Goal: Information Seeking & Learning: Understand process/instructions

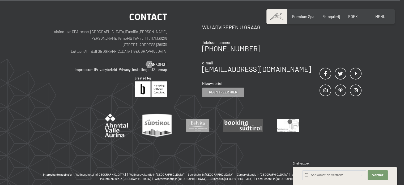
scroll to position [2213, 0]
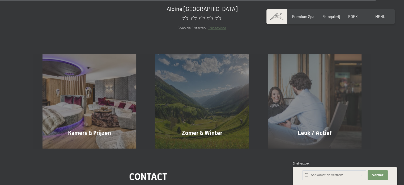
click at [375, 18] on font "menu" at bounding box center [380, 16] width 10 height 5
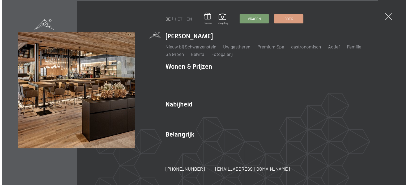
scroll to position [2120, 0]
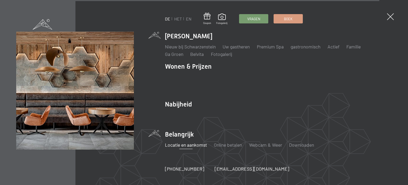
click at [177, 143] on font "Locatie en aankomst" at bounding box center [186, 145] width 42 height 6
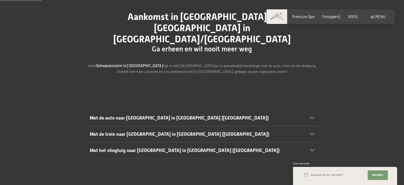
click at [224, 114] on h2 "Met de auto naar [GEOGRAPHIC_DATA] in [GEOGRAPHIC_DATA] ([GEOGRAPHIC_DATA])" at bounding box center [191, 117] width 202 height 7
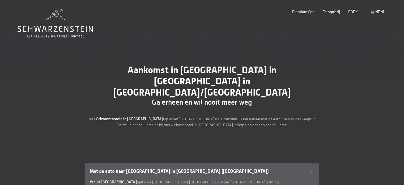
click at [374, 12] on div "menu" at bounding box center [378, 11] width 15 height 5
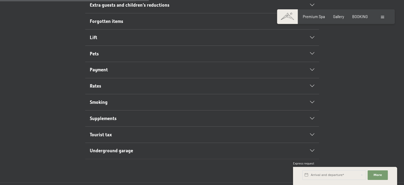
scroll to position [266, 0]
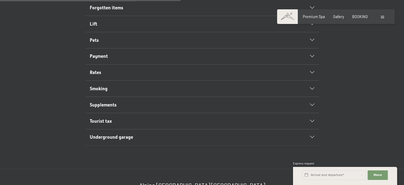
click at [314, 136] on icon at bounding box center [312, 137] width 4 height 2
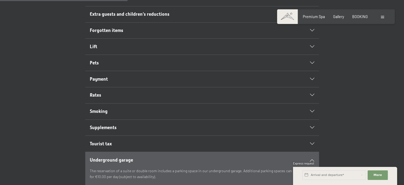
scroll to position [169, 0]
